Goal: Task Accomplishment & Management: Manage account settings

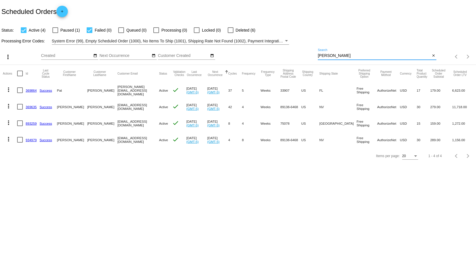
drag, startPoint x: 339, startPoint y: 55, endPoint x: 220, endPoint y: 52, distance: 118.7
click at [248, 59] on div "more_vert Oct Jan Feb Mar [DATE]" at bounding box center [238, 55] width 476 height 20
type input "tamoney"
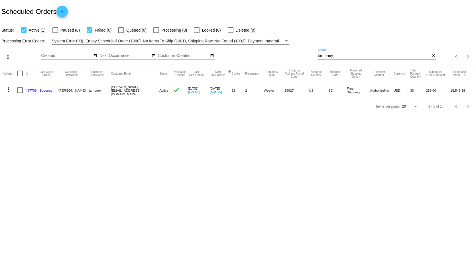
click at [31, 90] on link "497706" at bounding box center [31, 91] width 11 height 4
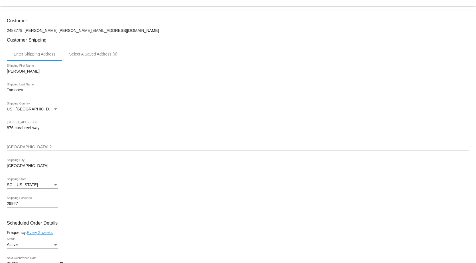
scroll to position [143, 0]
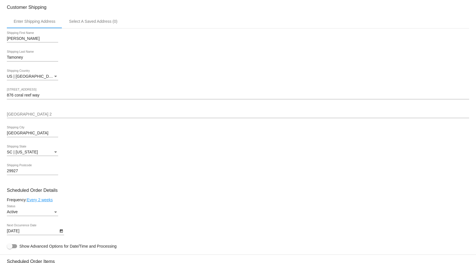
click at [44, 98] on input "876 coral reef way" at bounding box center [238, 95] width 463 height 5
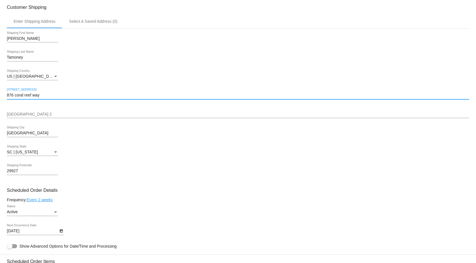
drag, startPoint x: 44, startPoint y: 98, endPoint x: -60, endPoint y: 100, distance: 104.4
click at [0, 100] on html "arrow_back Scheduled Order #497706 Active more_vert Last Processing Cycle ID: 4…" at bounding box center [238, 131] width 476 height 263
paste input "[STREET_ADDRESS]"
click at [12, 97] on input "[STREET_ADDRESS]" at bounding box center [238, 95] width 463 height 5
type input "[STREET_ADDRESS]"
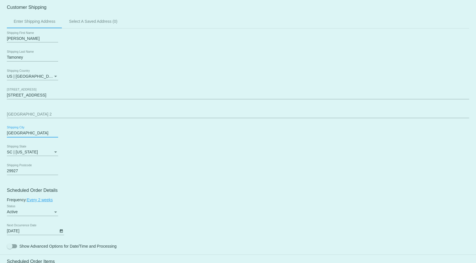
drag, startPoint x: 34, startPoint y: 135, endPoint x: -62, endPoint y: 132, distance: 95.6
click at [0, 132] on html "arrow_back Scheduled Order #497706 Active more_vert Last Processing Cycle ID: 4…" at bounding box center [238, 131] width 476 height 263
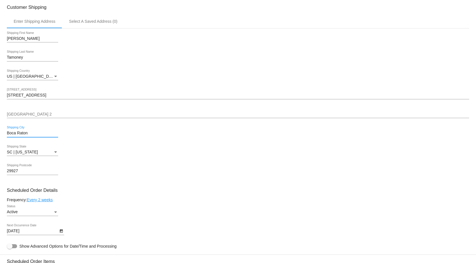
type input "Boca Raton"
click at [25, 153] on span "FM | [US_STATE]" at bounding box center [22, 152] width 31 height 5
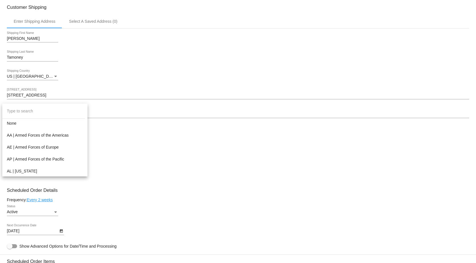
scroll to position [137, 0]
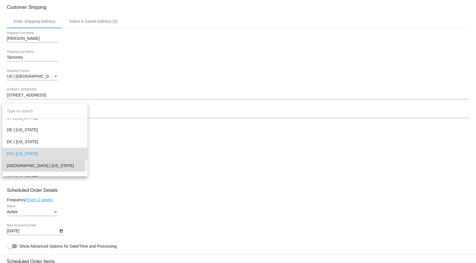
click at [24, 167] on span "[GEOGRAPHIC_DATA] | [US_STATE]" at bounding box center [45, 166] width 76 height 12
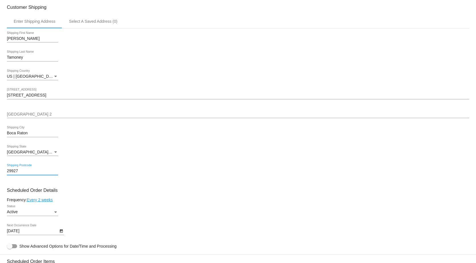
drag, startPoint x: 28, startPoint y: 174, endPoint x: -20, endPoint y: 176, distance: 48.5
click at [0, 176] on html "arrow_back Scheduled Order #497706 Active more_vert Last Processing Cycle ID: 4…" at bounding box center [238, 131] width 476 height 263
type input "33433"
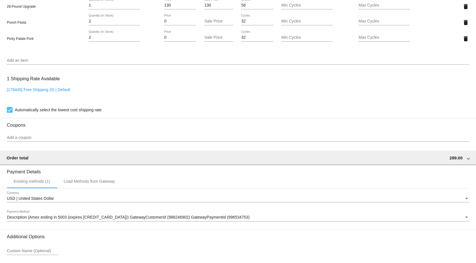
scroll to position [561, 0]
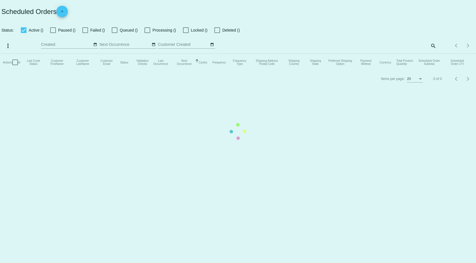
checkbox input "true"
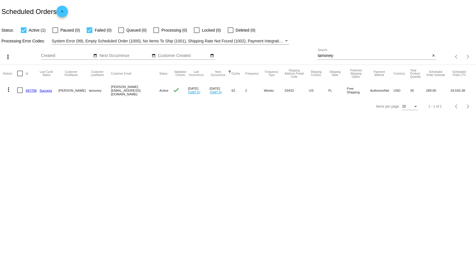
click at [31, 90] on link "497706" at bounding box center [31, 91] width 11 height 4
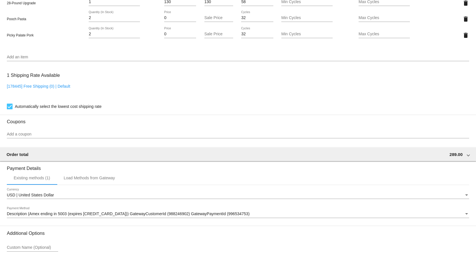
scroll to position [561, 0]
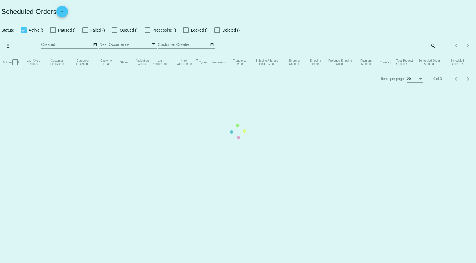
checkbox input "true"
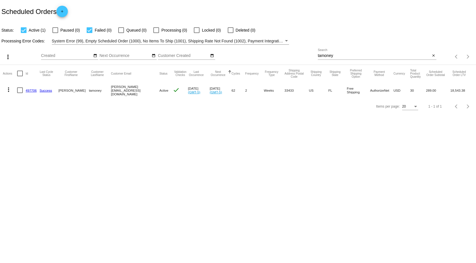
click at [29, 90] on link "497706" at bounding box center [31, 91] width 11 height 4
